Goal: Transaction & Acquisition: Obtain resource

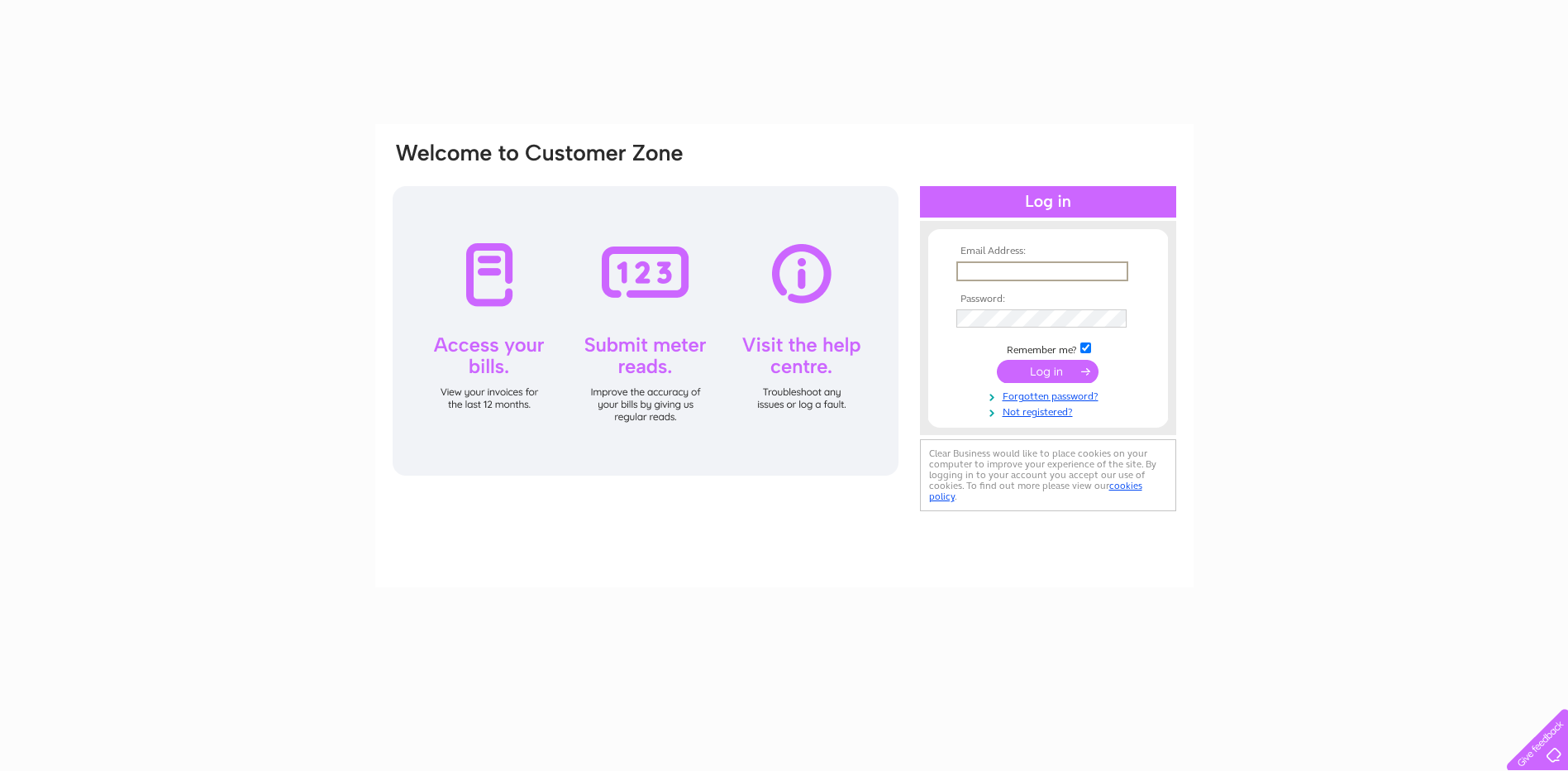
click at [1013, 272] on input "text" at bounding box center [1042, 271] width 172 height 20
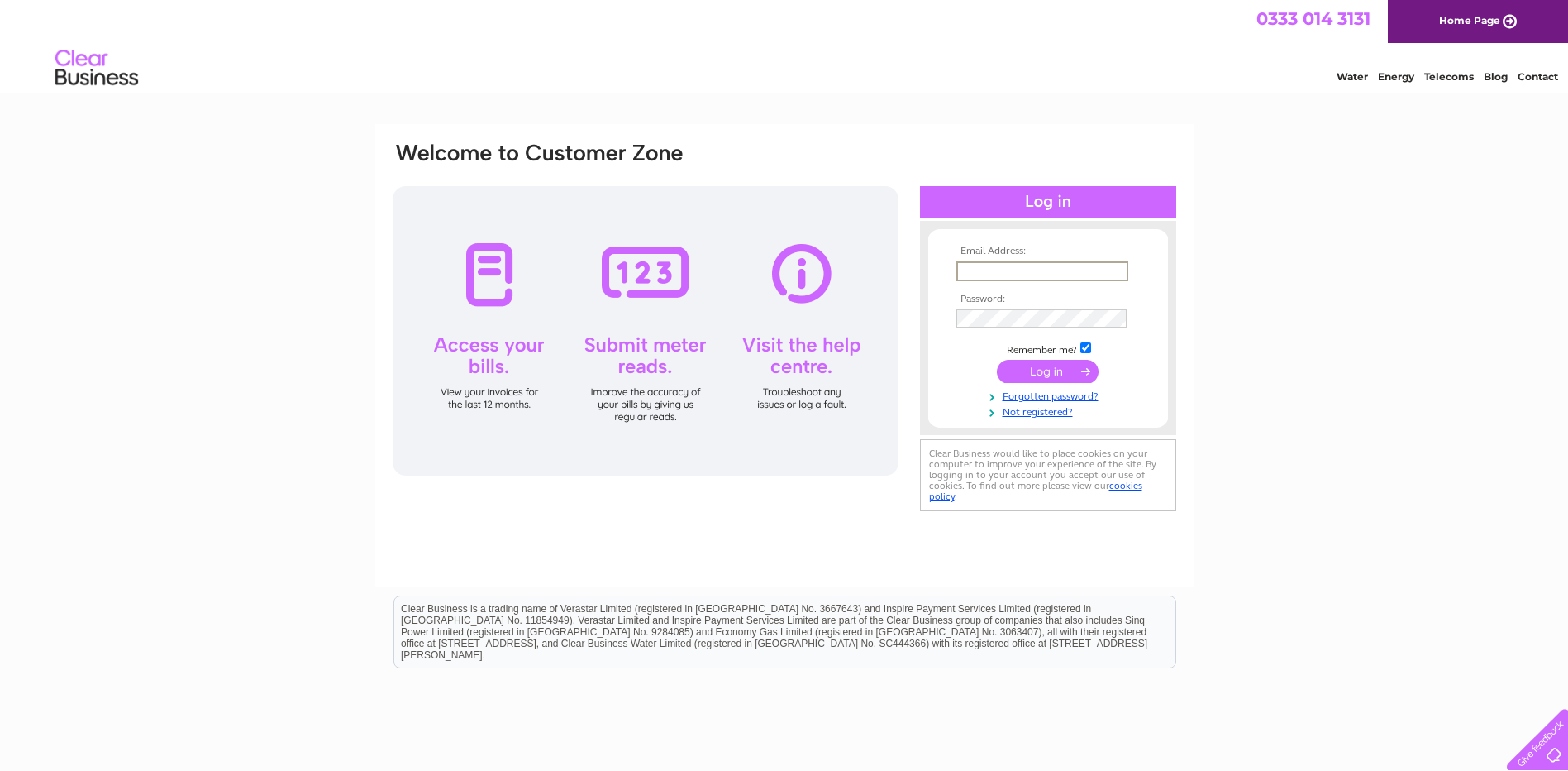
type input "ian.hodgson@icl-group.com"
click at [1039, 374] on input "submit" at bounding box center [1048, 371] width 102 height 23
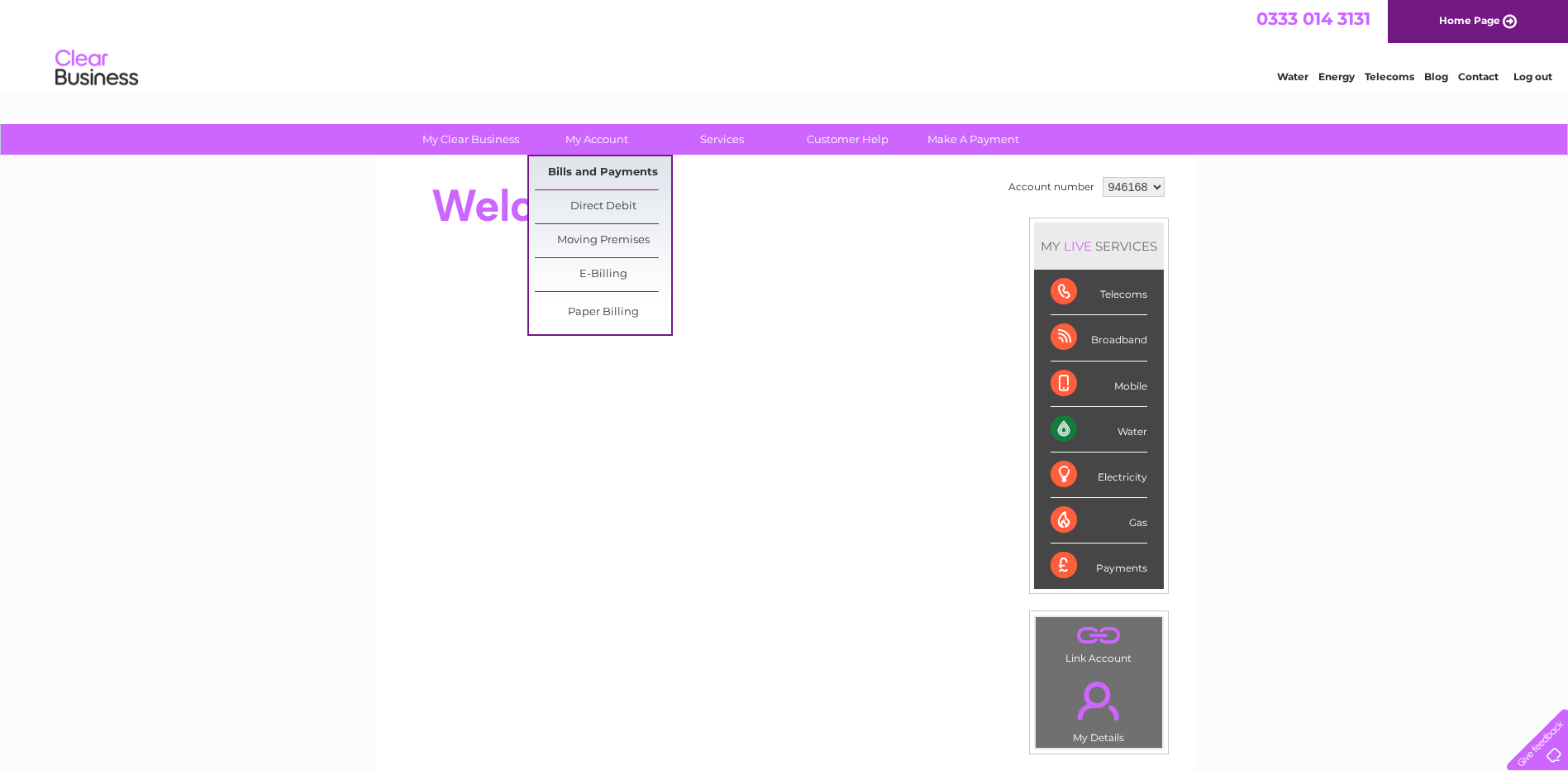
click at [606, 173] on link "Bills and Payments" at bounding box center [603, 172] width 136 height 33
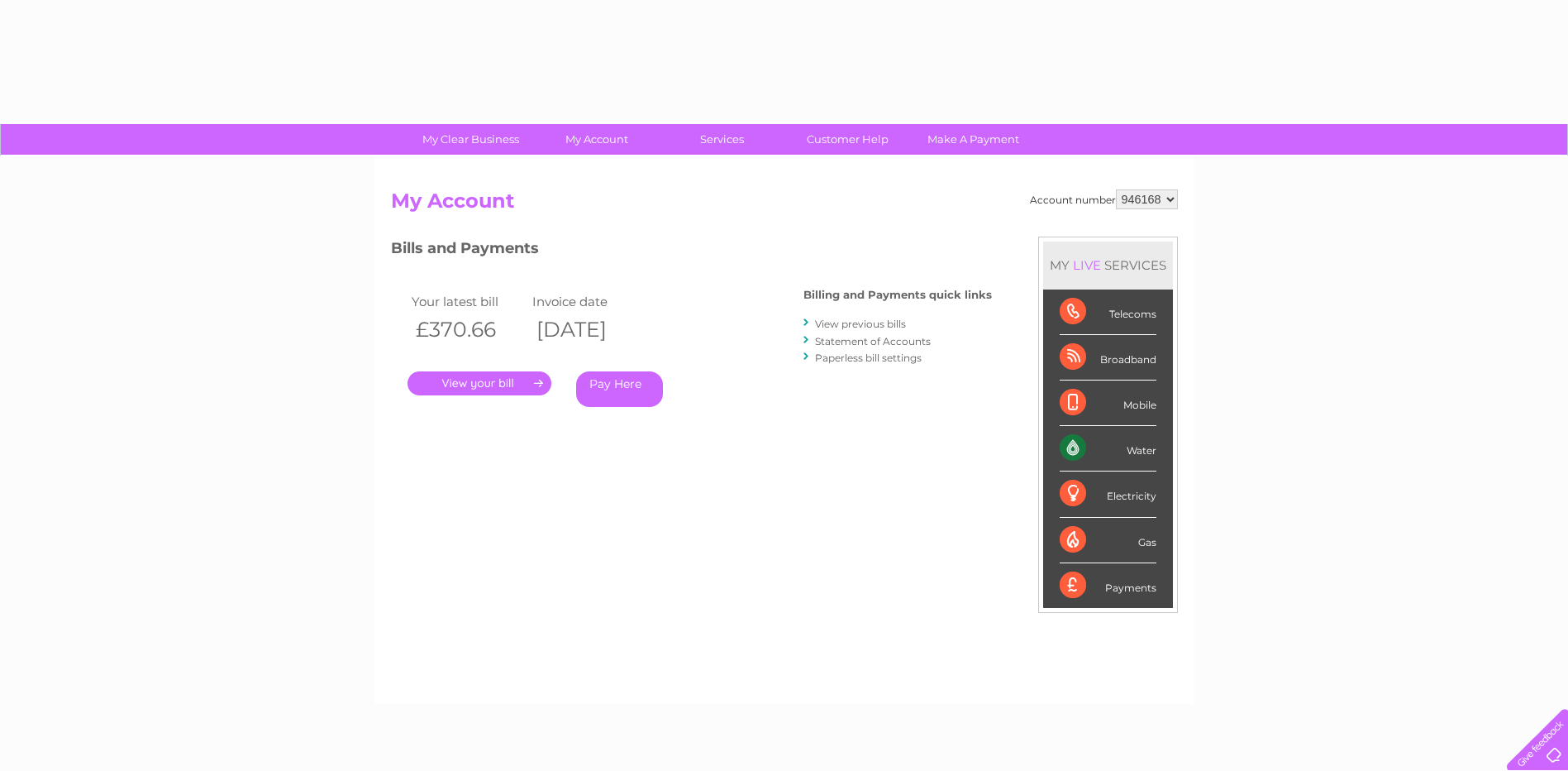
click at [477, 380] on link "." at bounding box center [479, 383] width 144 height 24
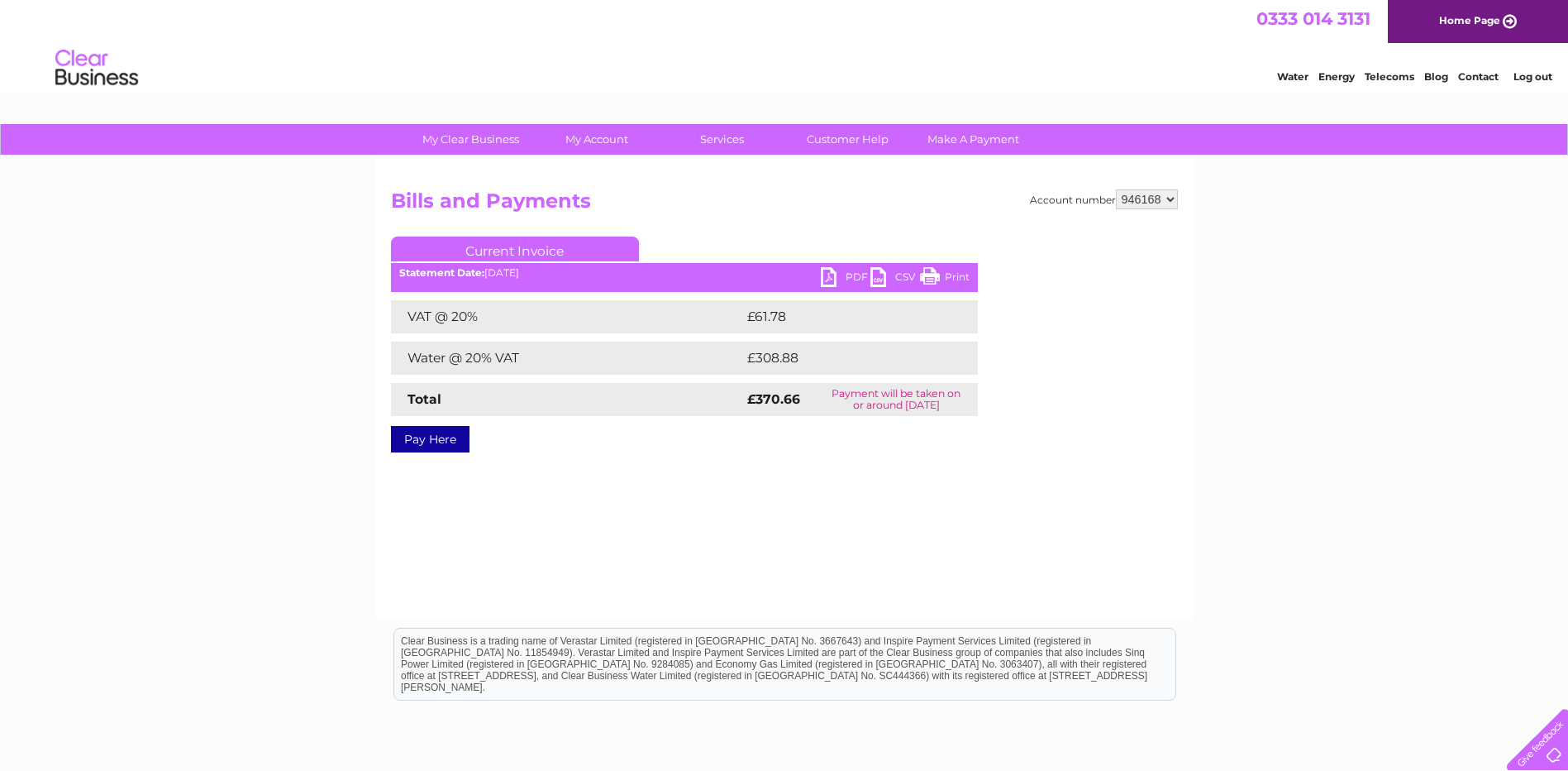
click at [851, 276] on link "PDF" at bounding box center [845, 278] width 49 height 24
